Goal: Task Accomplishment & Management: Manage account settings

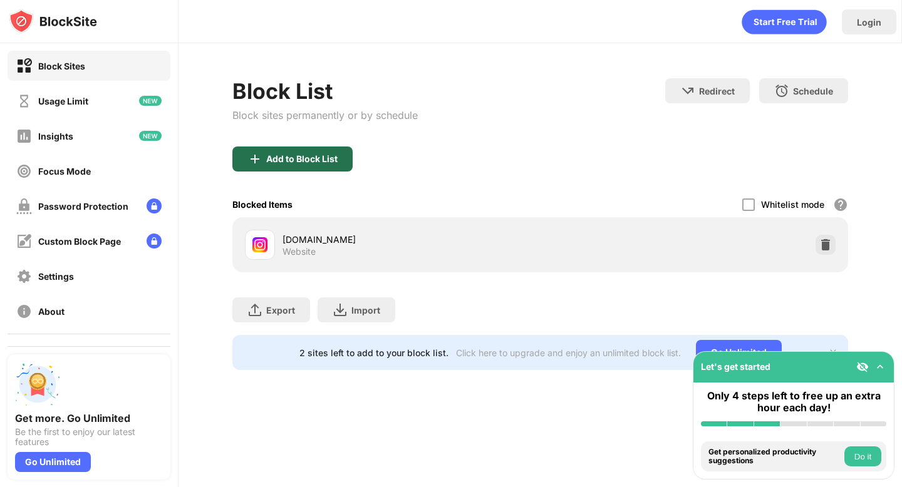
click at [336, 157] on div "Add to Block List" at bounding box center [301, 159] width 71 height 10
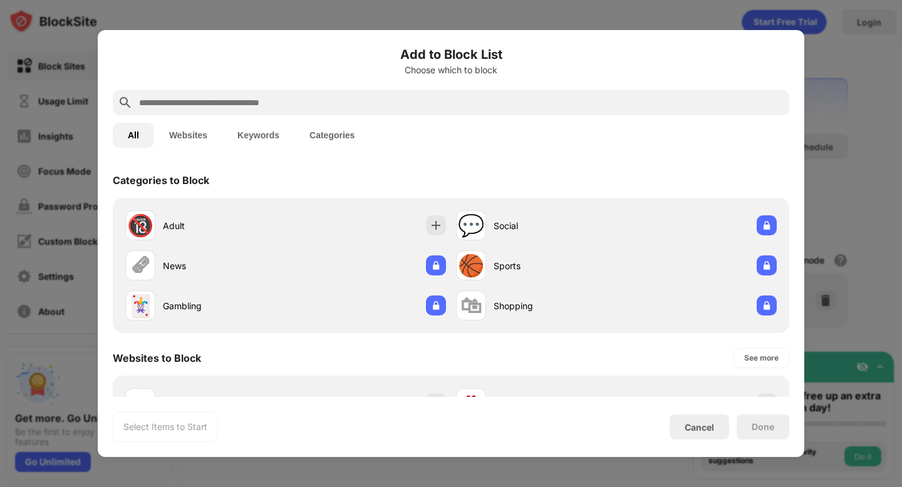
click at [333, 107] on input "text" at bounding box center [461, 102] width 646 height 15
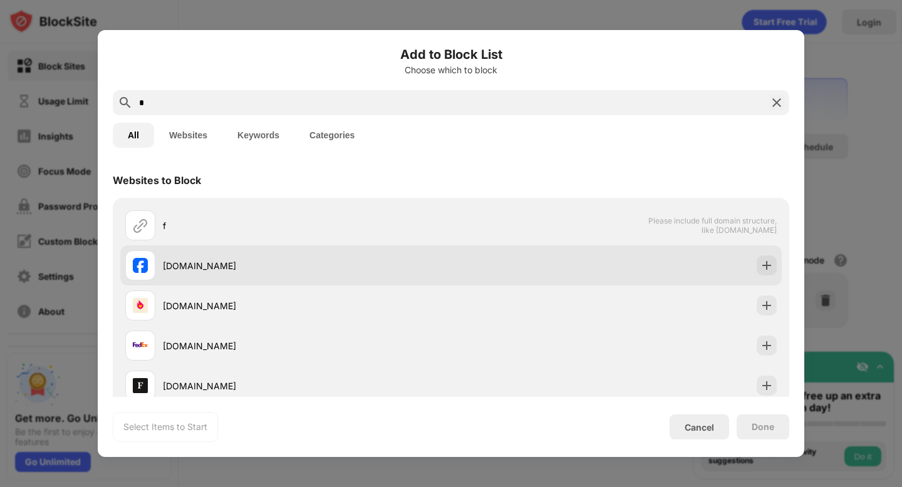
type input "*"
click at [218, 258] on div "[DOMAIN_NAME]" at bounding box center [288, 266] width 326 height 30
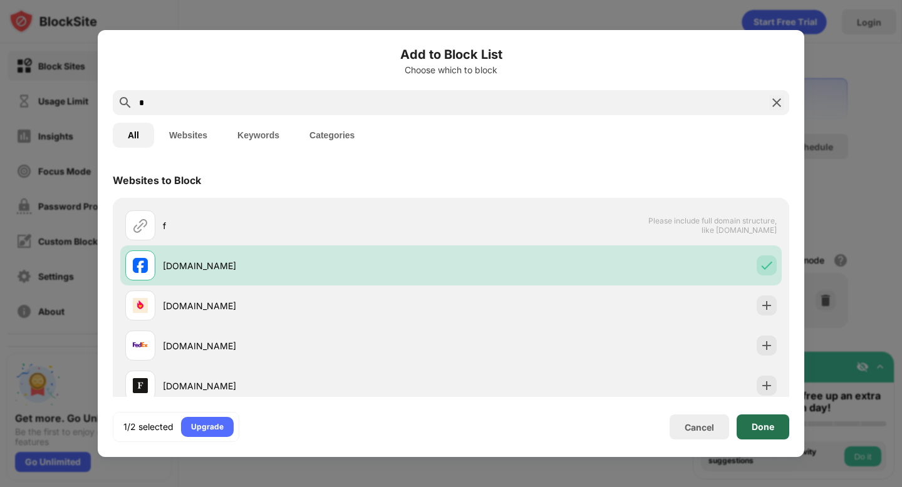
click at [753, 435] on div "Done" at bounding box center [763, 427] width 53 height 25
